Goal: Transaction & Acquisition: Purchase product/service

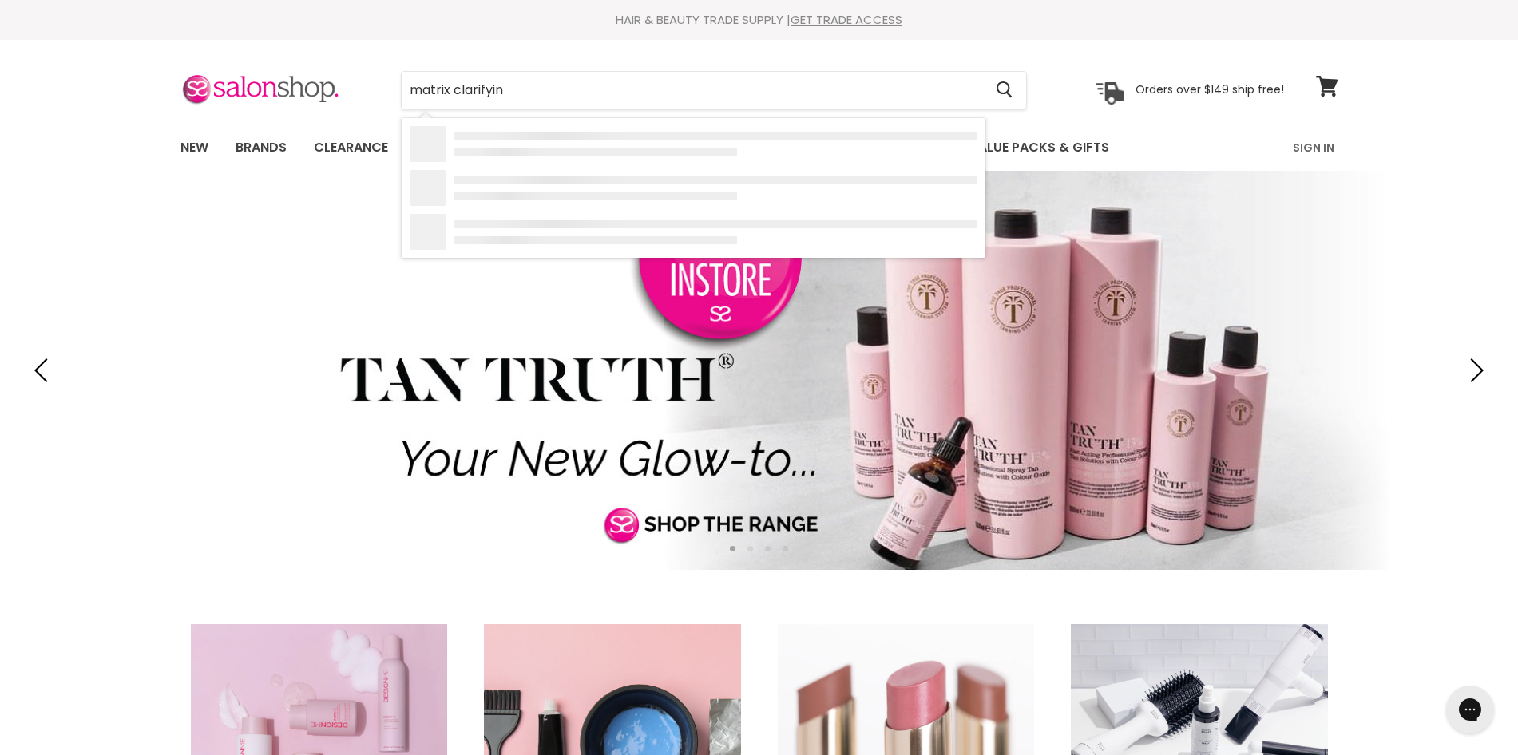
type input "matrix clarifying"
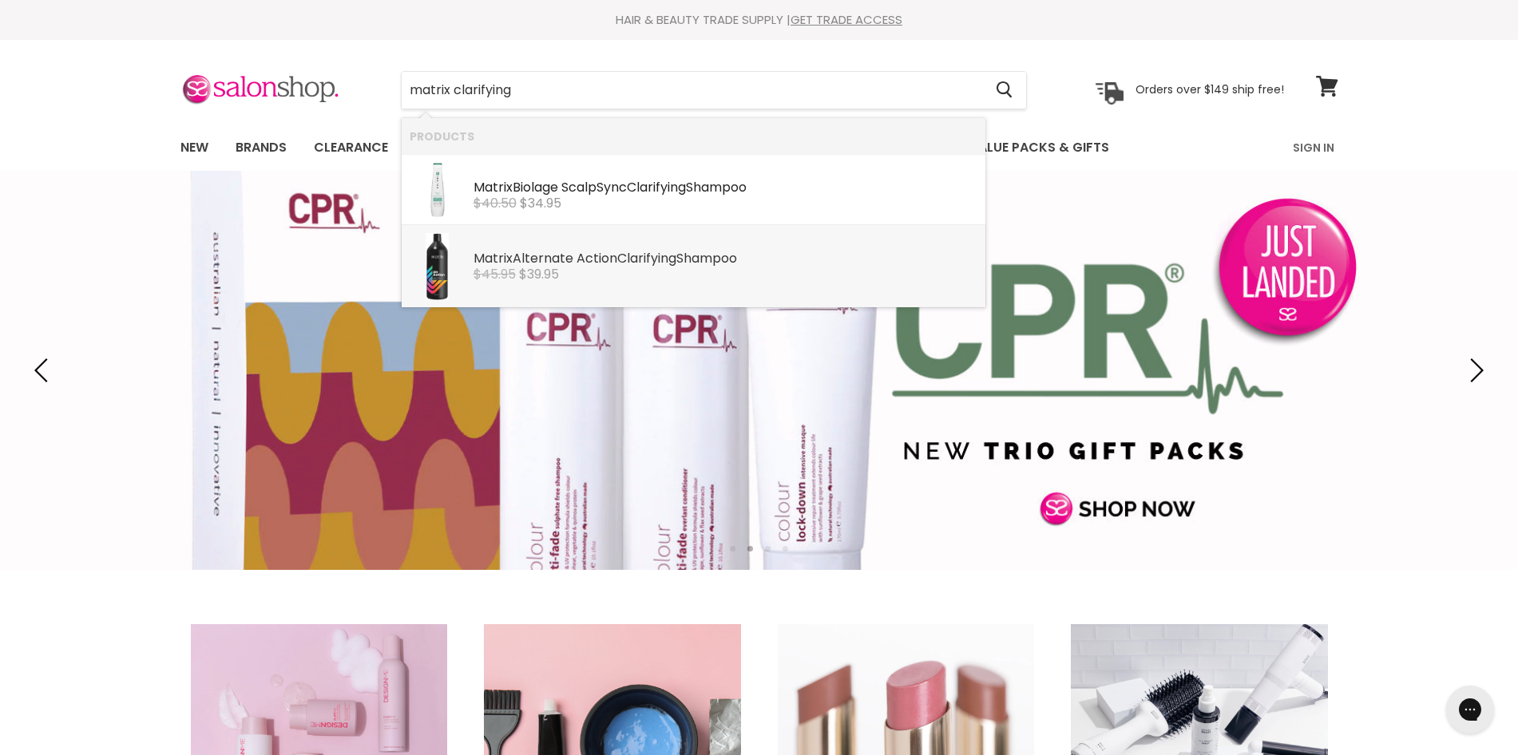
click at [665, 263] on b "Clarifying" at bounding box center [646, 258] width 59 height 18
